Goal: Answer question/provide support

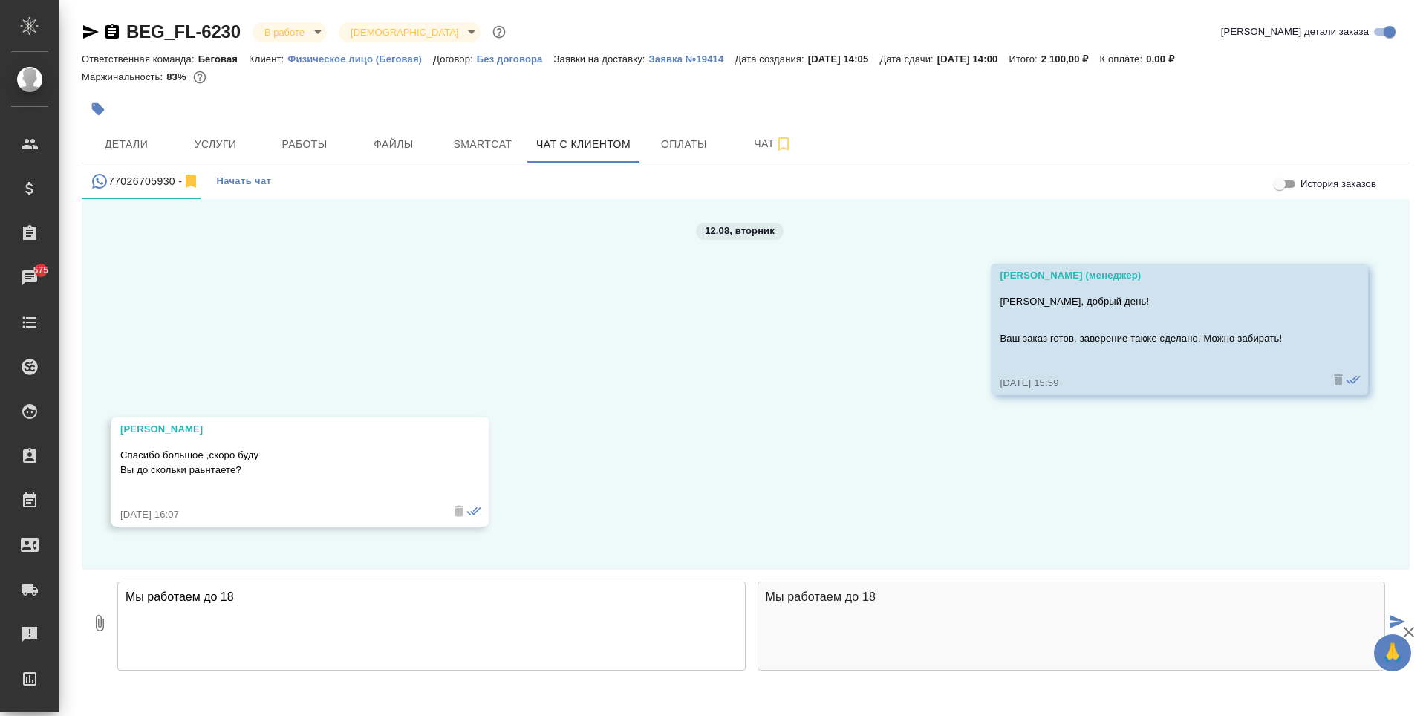
type textarea "Мы работаем до 18"
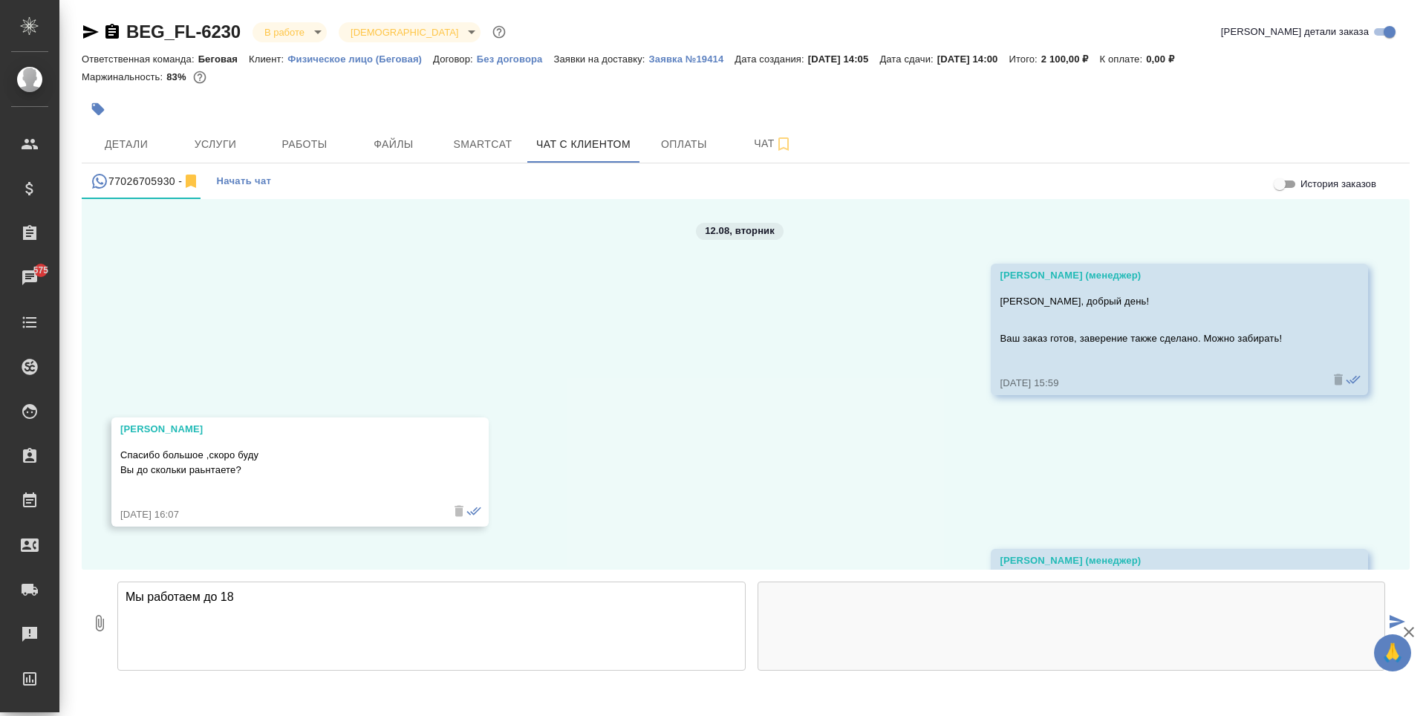
scroll to position [96, 0]
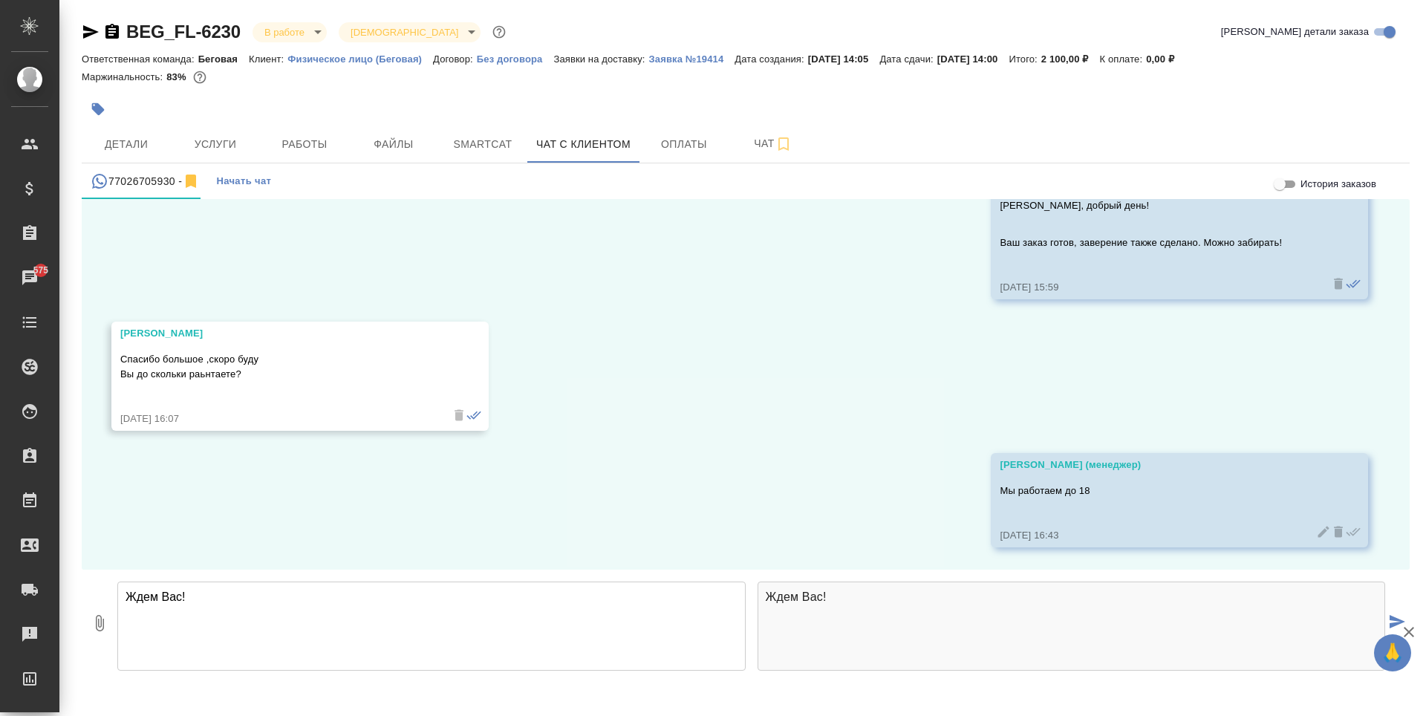
type textarea "Ждем Вас!"
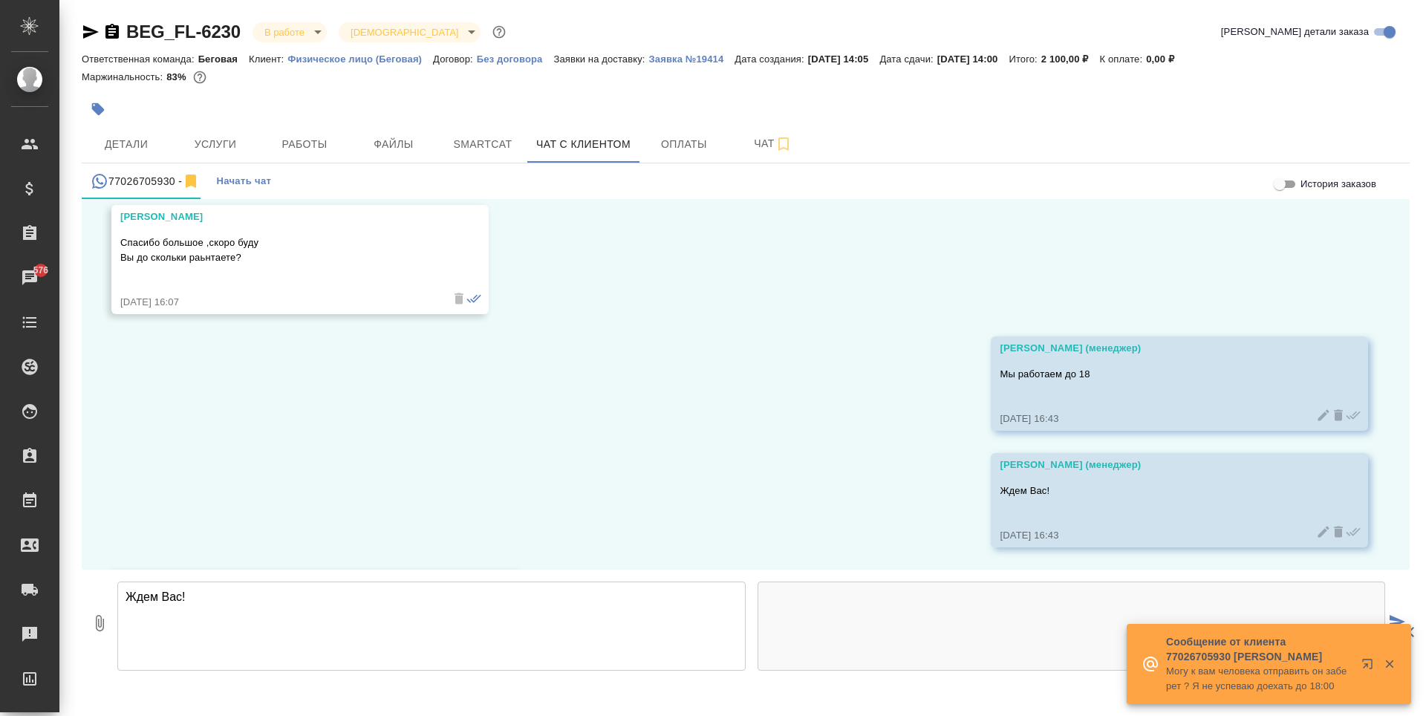
scroll to position [329, 0]
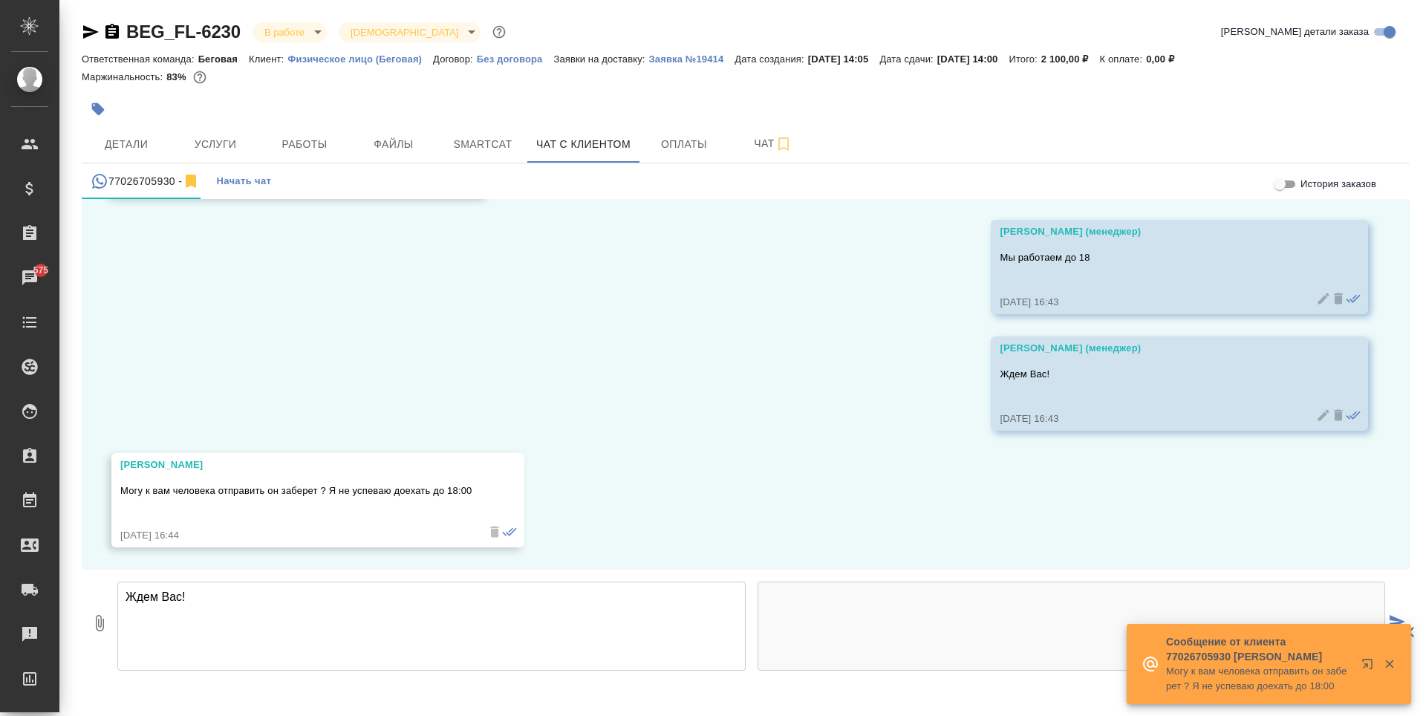
click at [498, 608] on textarea "Ждем Вас!" at bounding box center [431, 626] width 628 height 89
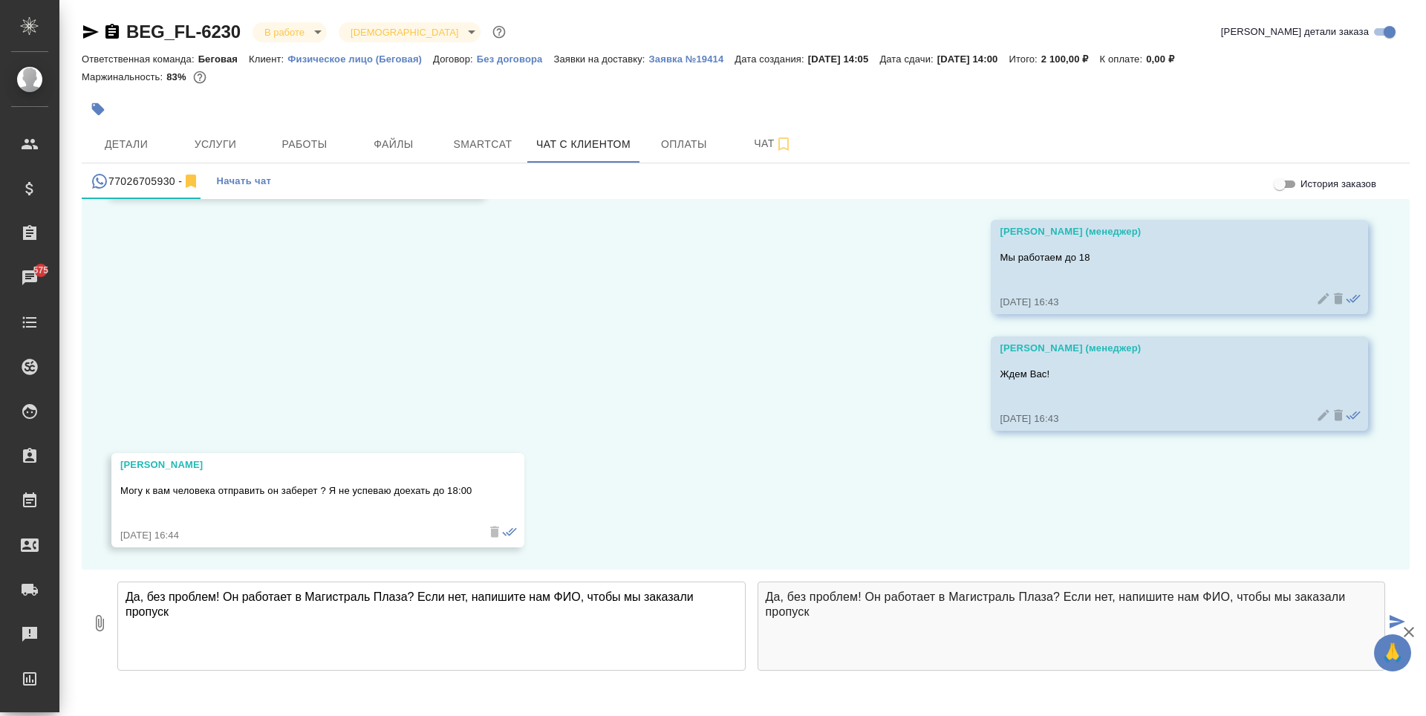
click at [588, 596] on textarea "Да, без проблем! Он работает в Магистраль Плаза? Если нет, напишите нам ФИО, чт…" at bounding box center [431, 626] width 628 height 89
type textarea "Да, без проблем! Он работает в Магистраль Плаза? Если нет, напишите нам ФИО, по…"
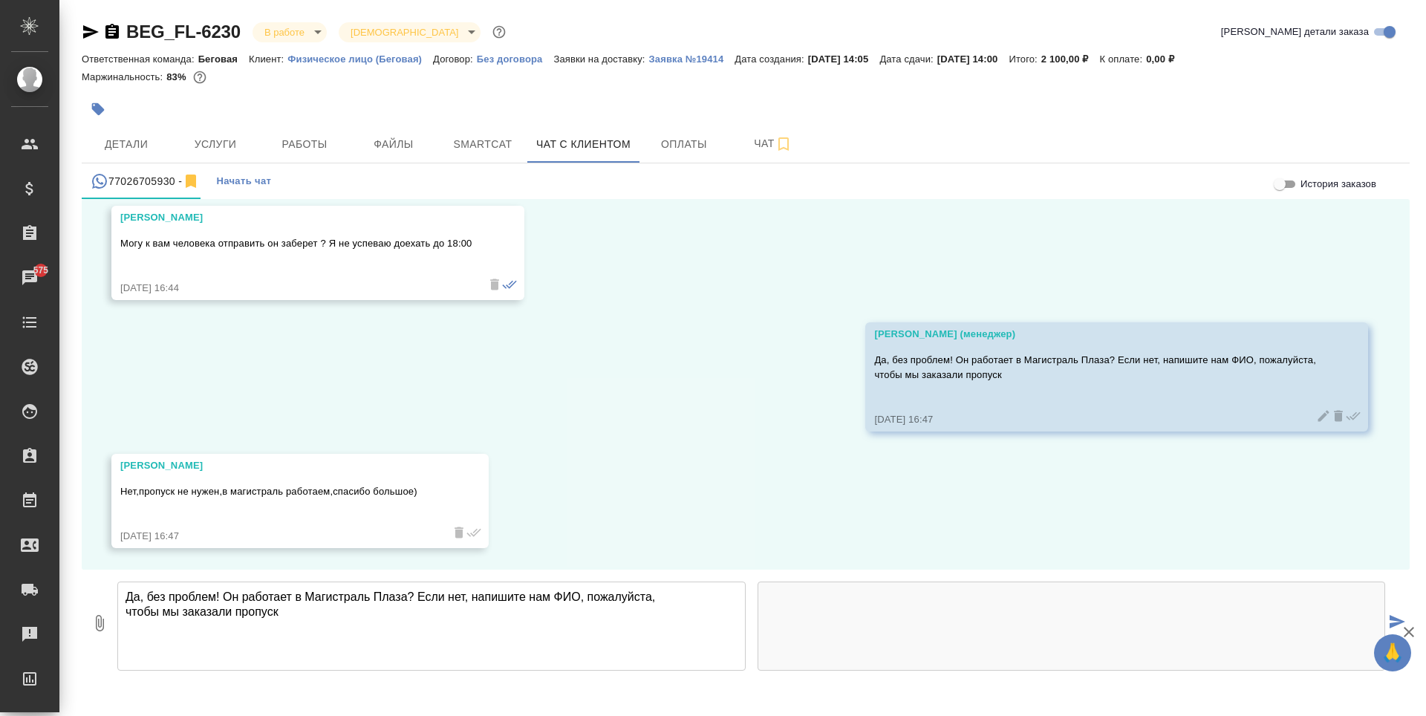
scroll to position [577, 0]
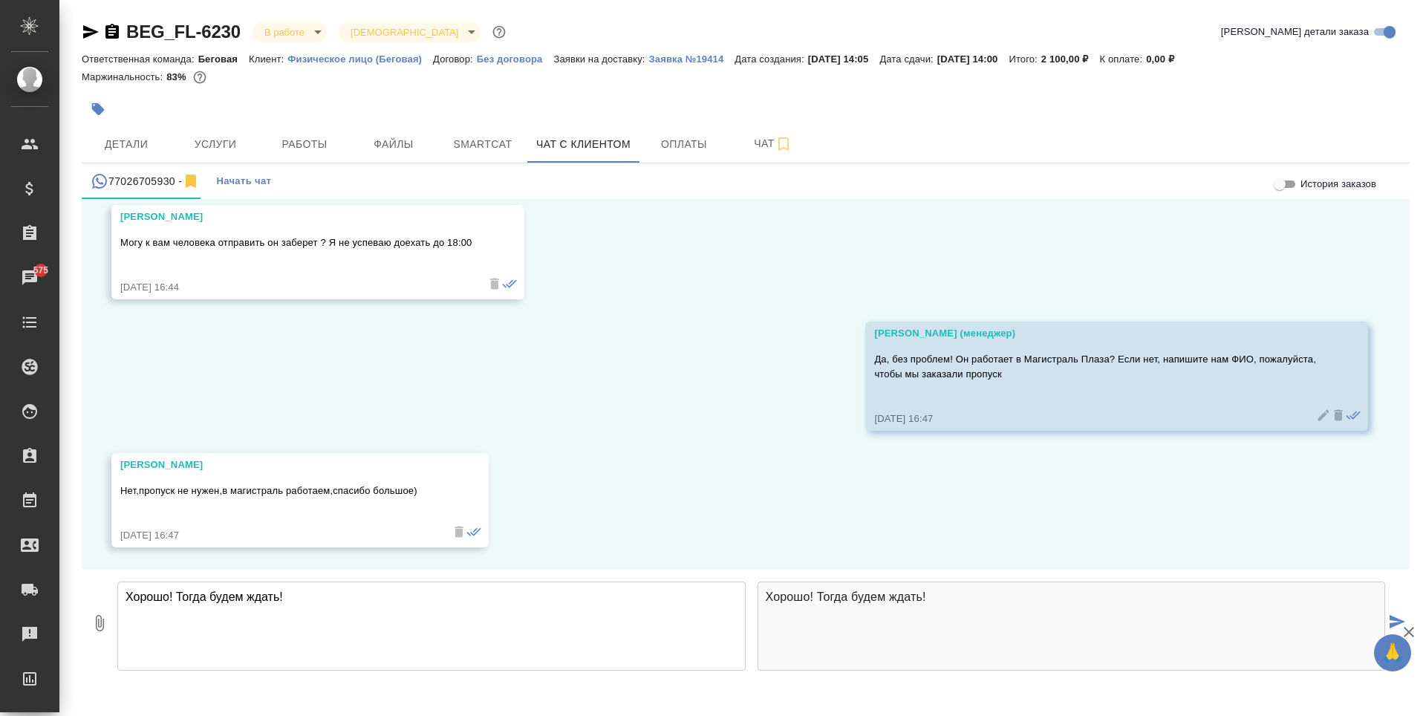
type textarea "Хорошо! Тогда будем ждать!"
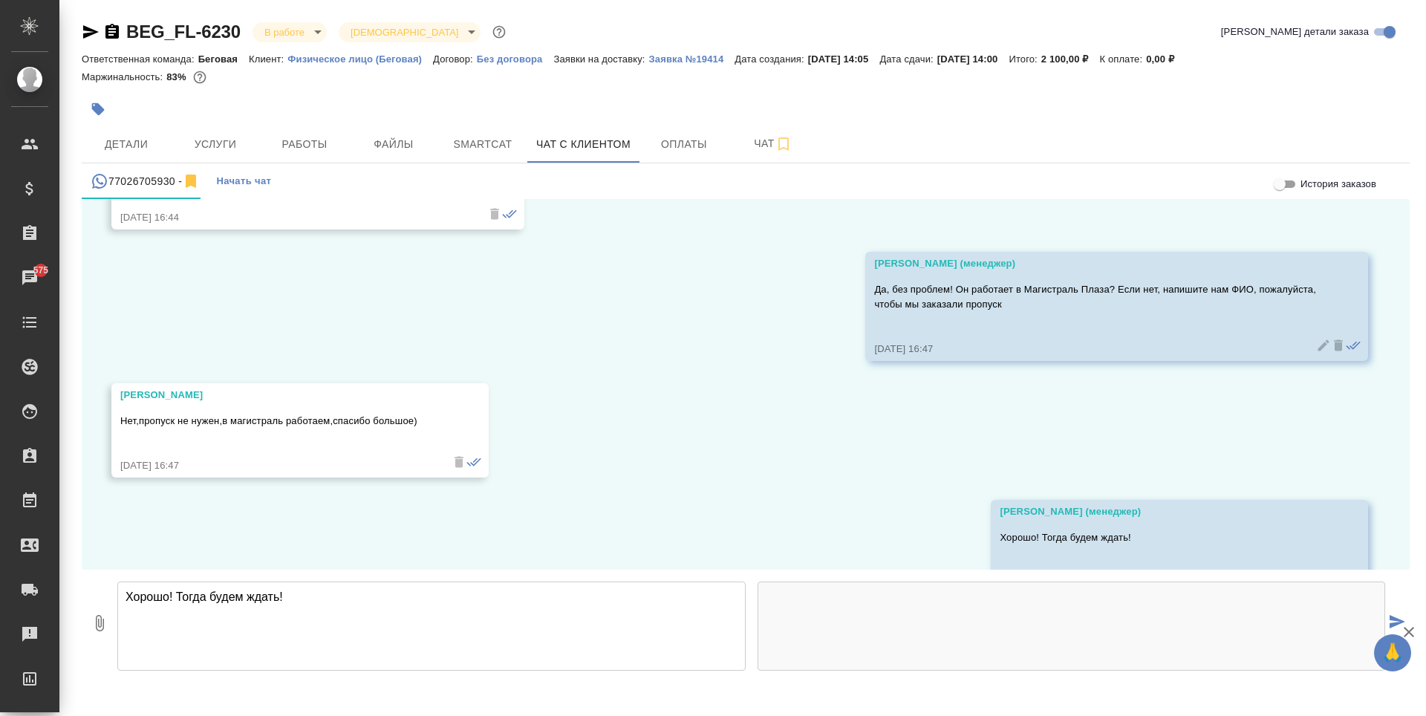
scroll to position [694, 0]
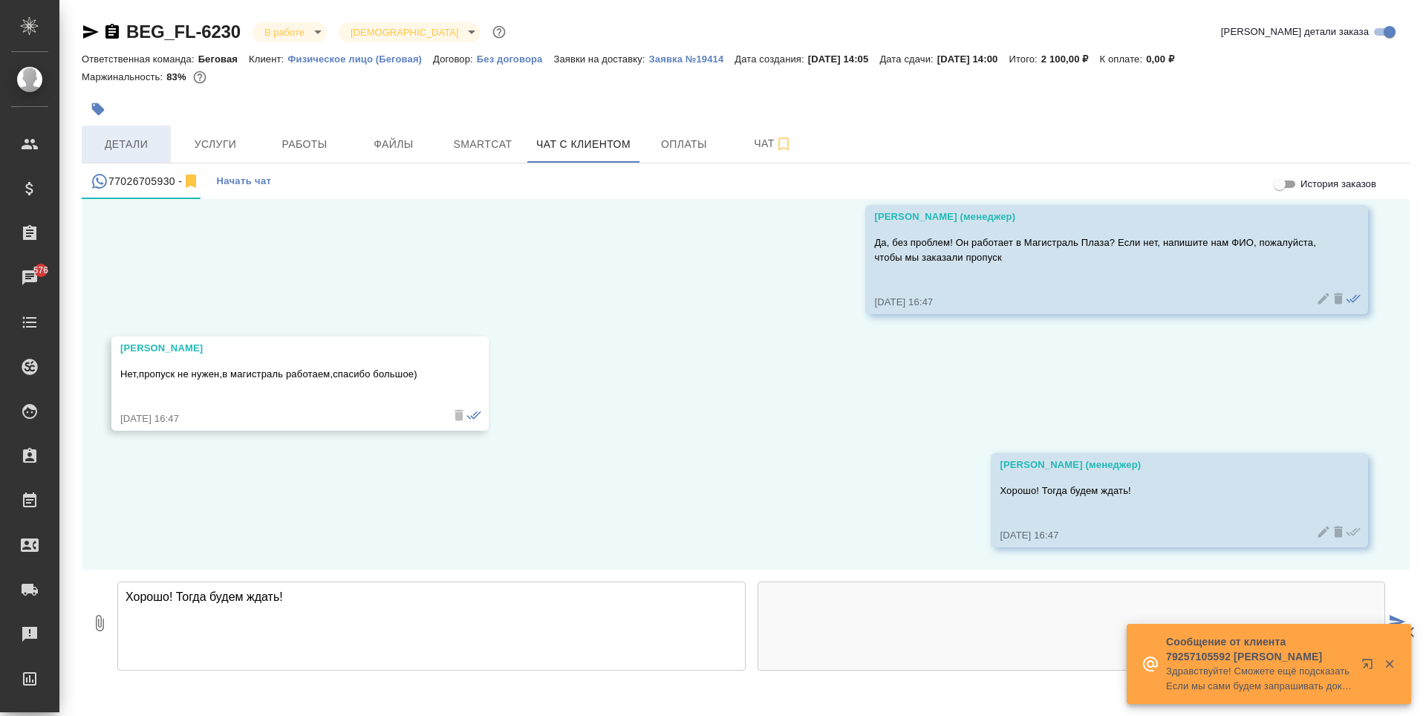
click at [140, 128] on button "Детали" at bounding box center [126, 144] width 89 height 37
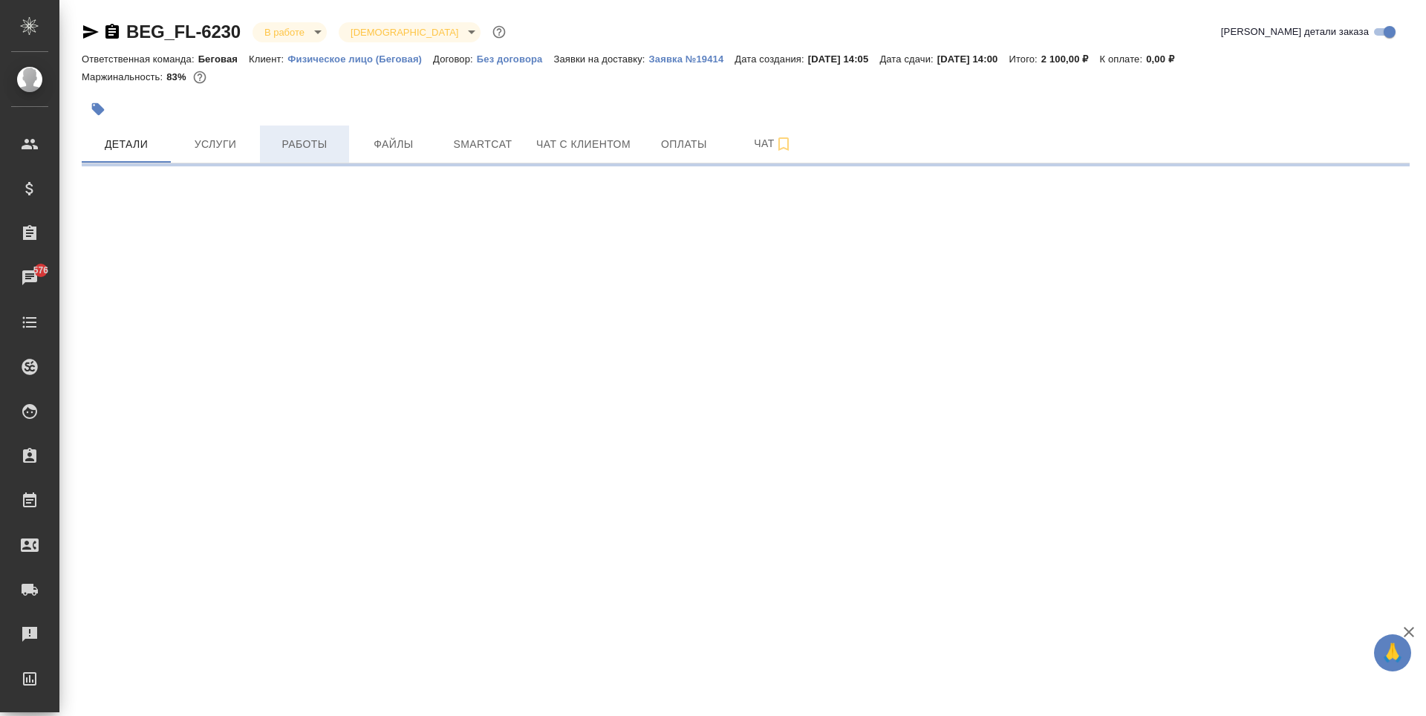
select select "RU"
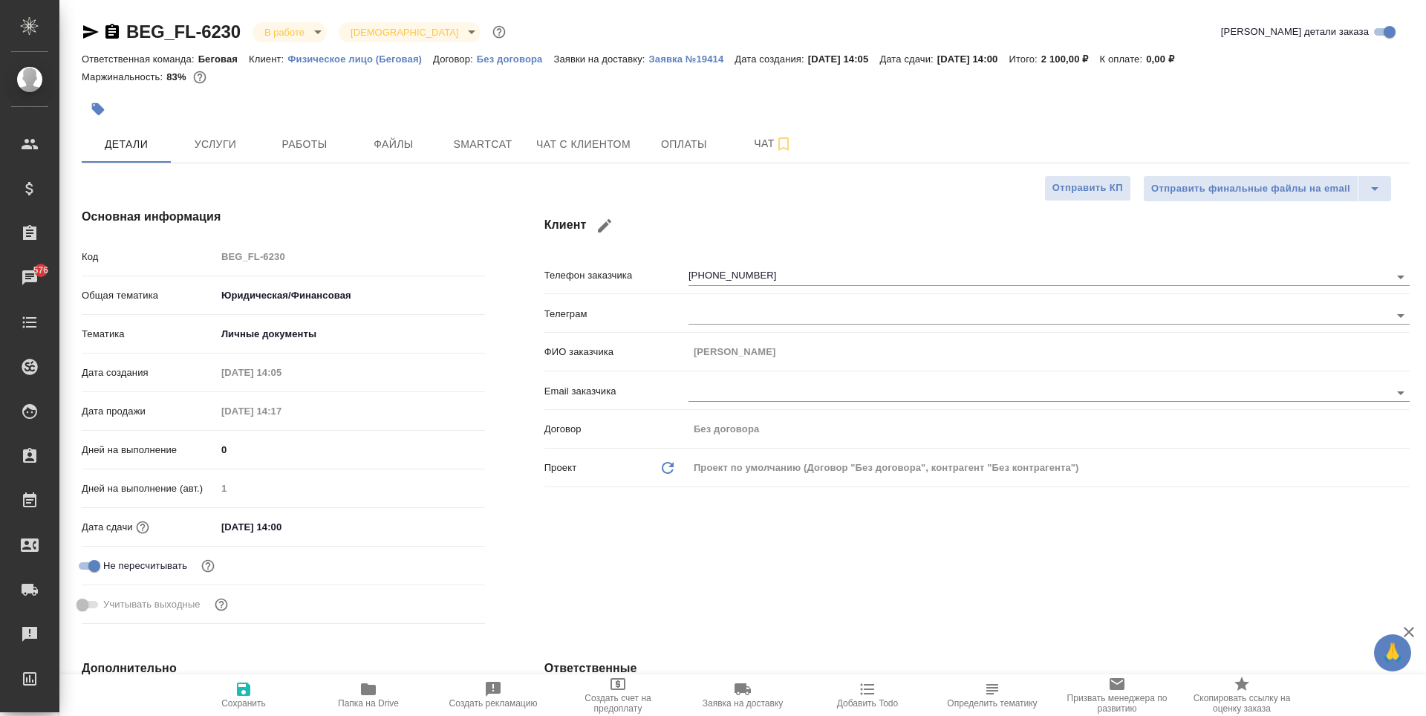
type textarea "x"
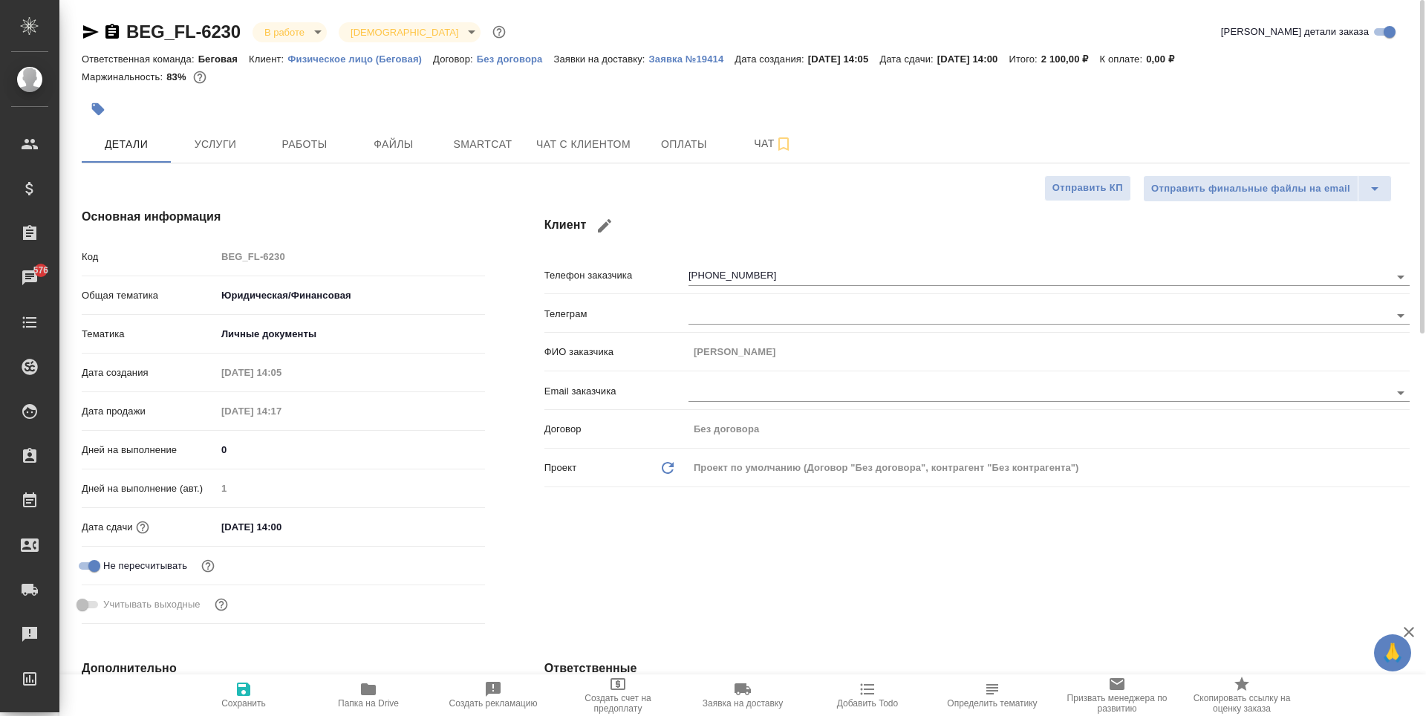
type textarea "x"
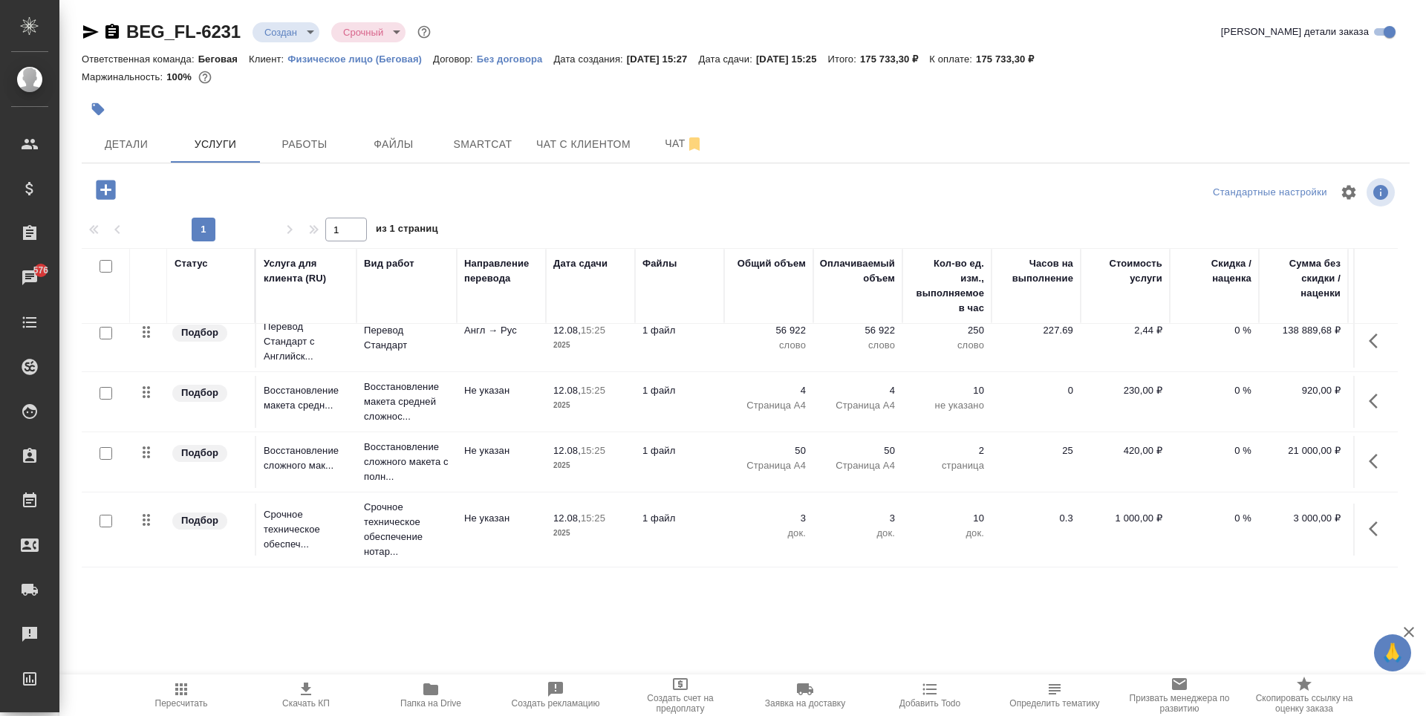
scroll to position [24, 0]
